Goal: Find contact information: Obtain details needed to contact an individual or organization

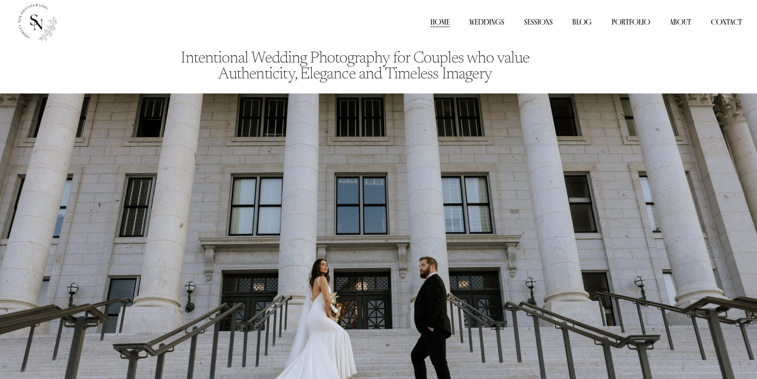
click at [732, 23] on link "Contact" at bounding box center [726, 22] width 31 height 12
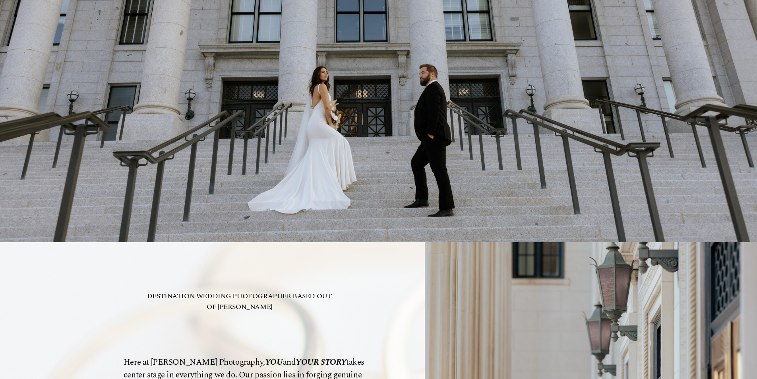
scroll to position [239, 0]
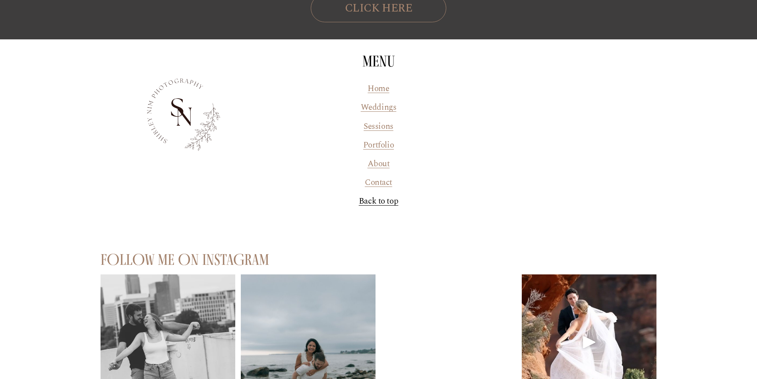
scroll to position [1009, 0]
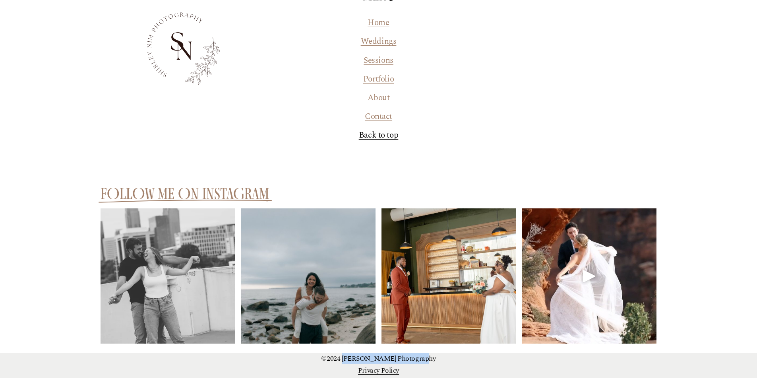
drag, startPoint x: 351, startPoint y: 357, endPoint x: 449, endPoint y: 363, distance: 97.5
click at [445, 365] on div "©2024 [PERSON_NAME] Photography" at bounding box center [379, 359] width 557 height 12
copy p "Shirley Nim Photography"
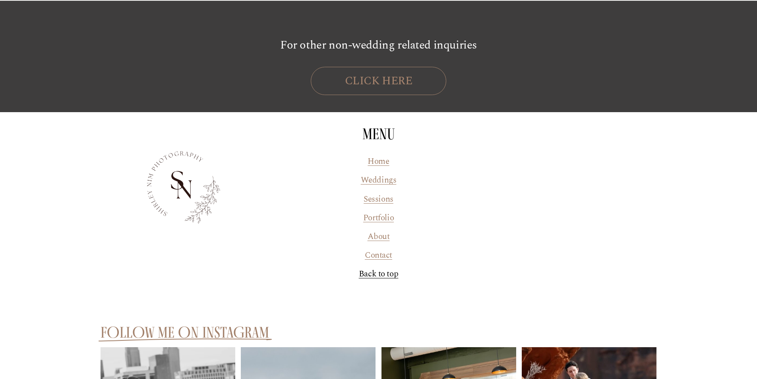
scroll to position [969, 0]
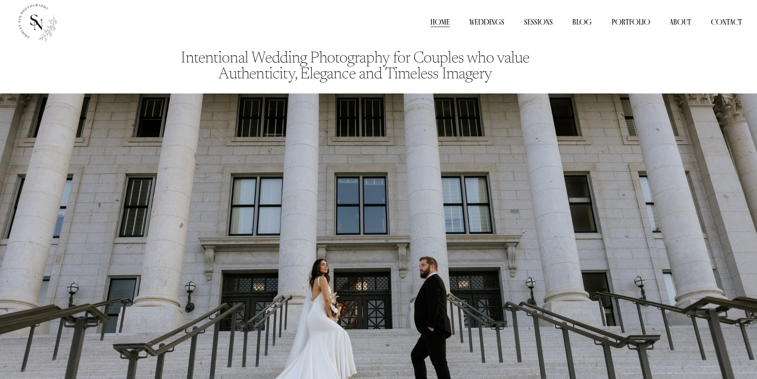
scroll to position [239, 0]
